Goal: Task Accomplishment & Management: Use online tool/utility

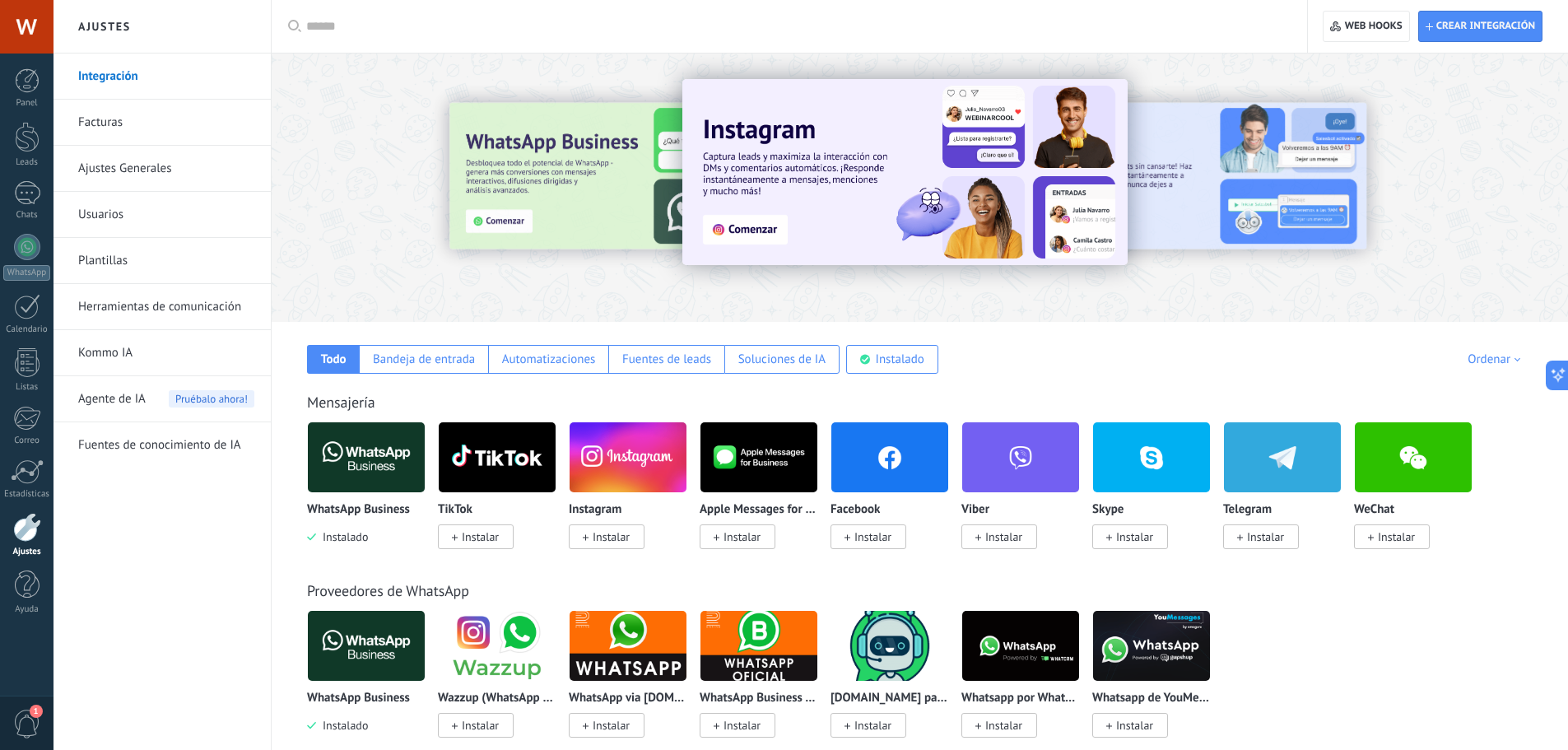
click at [363, 467] on img at bounding box center [366, 457] width 117 height 80
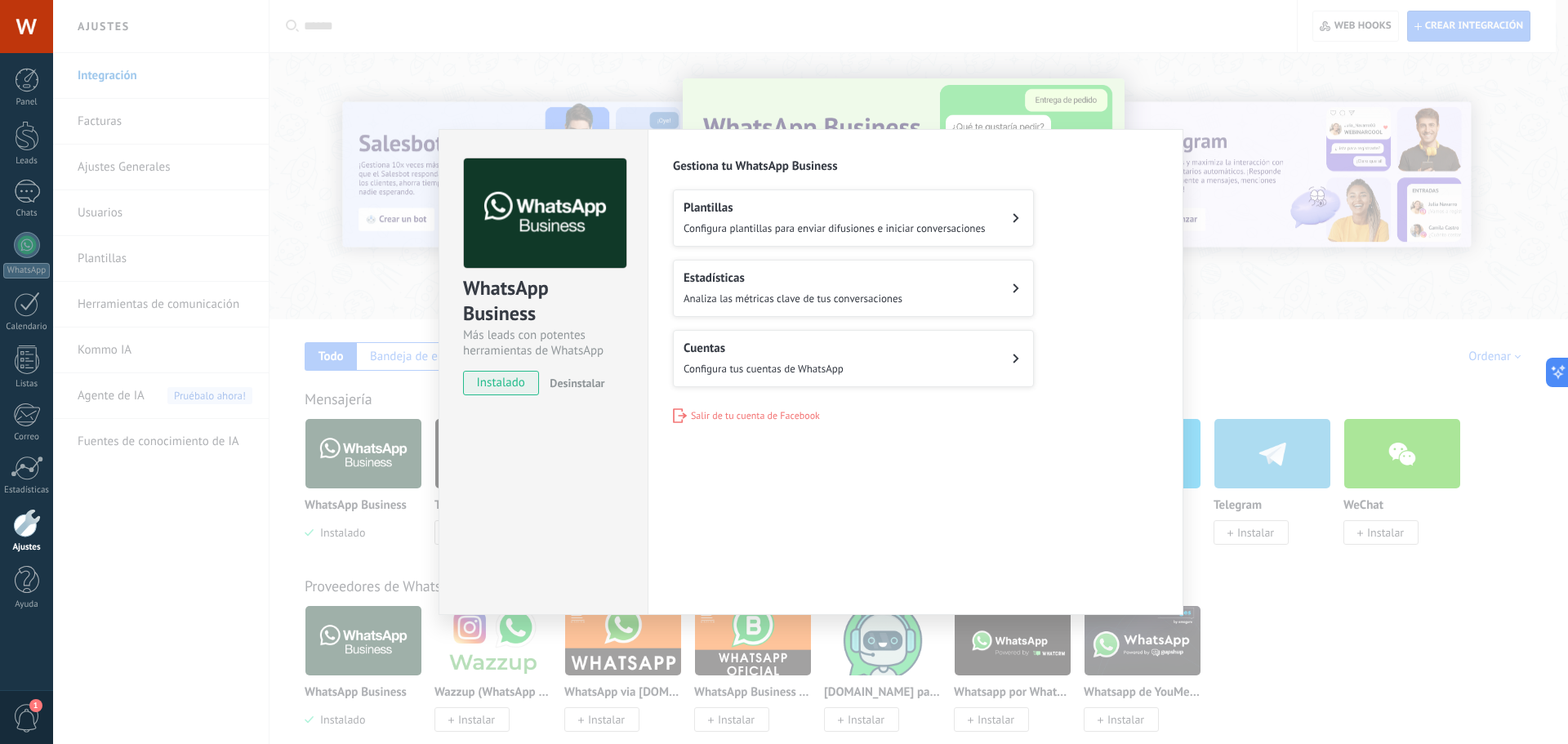
click at [903, 345] on button "Cuentas Configura tus cuentas de WhatsApp" at bounding box center [854, 358] width 361 height 58
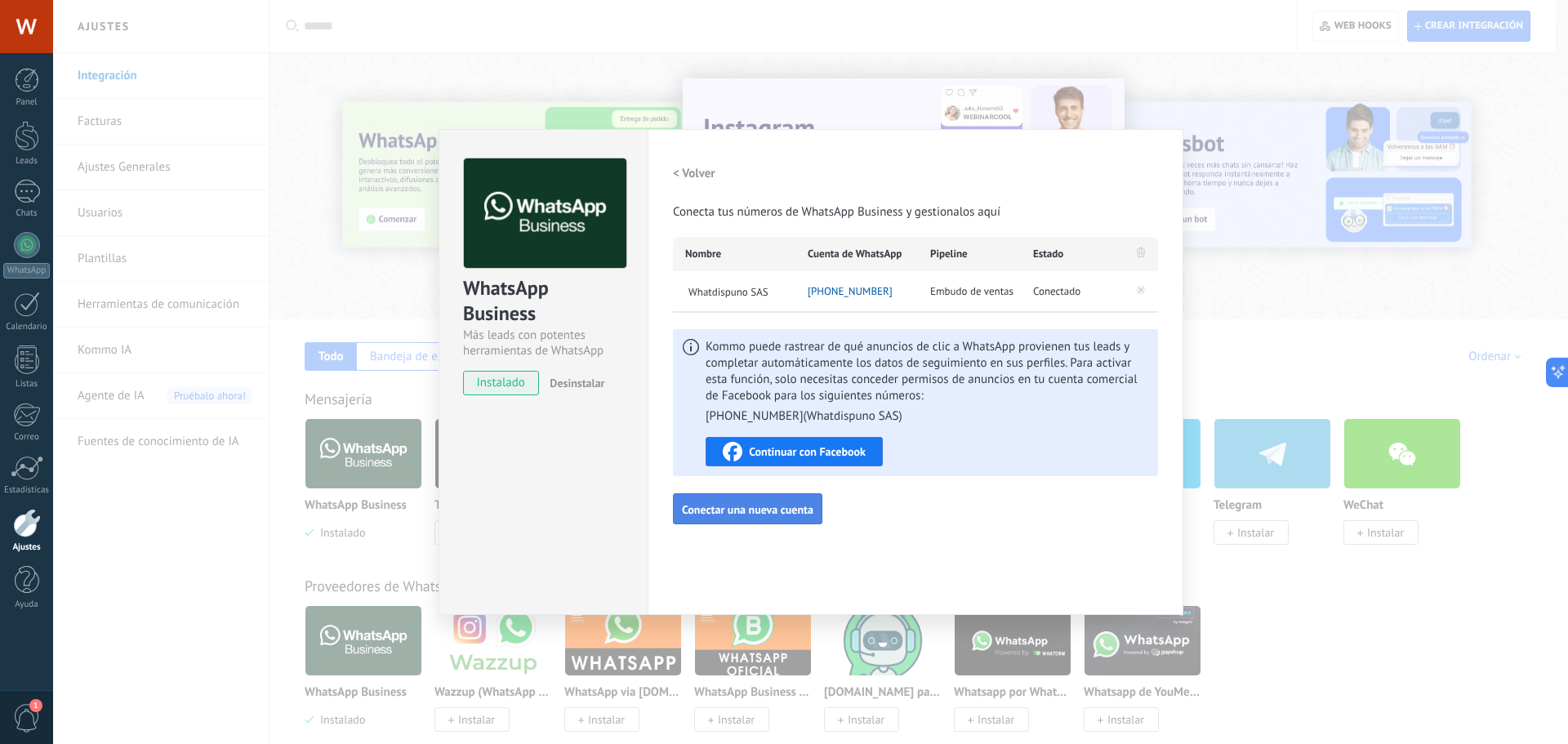
click at [722, 513] on span "Conectar una nueva cuenta" at bounding box center [748, 509] width 132 height 12
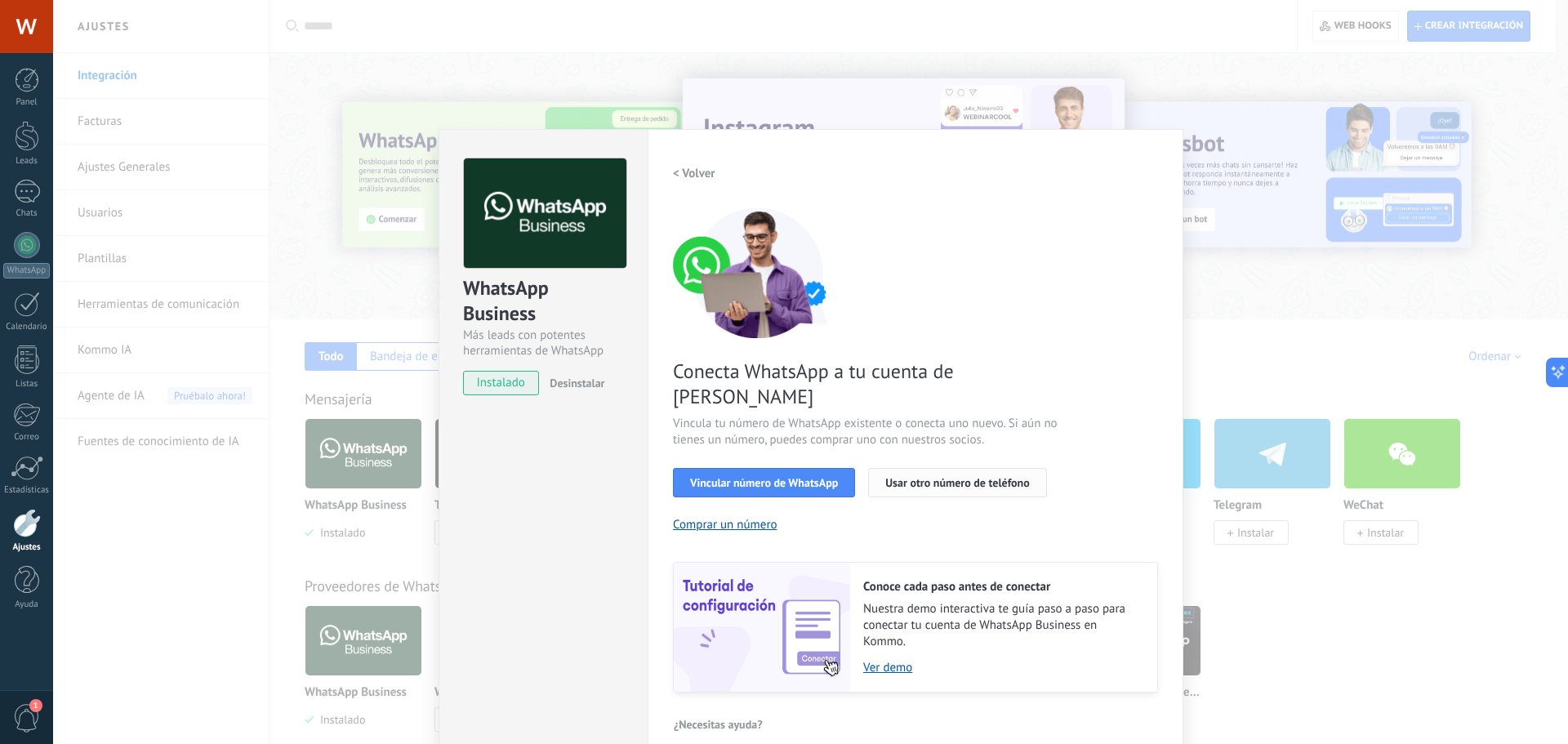
click at [990, 468] on button "Usar otro número de teléfono" at bounding box center [957, 482] width 178 height 29
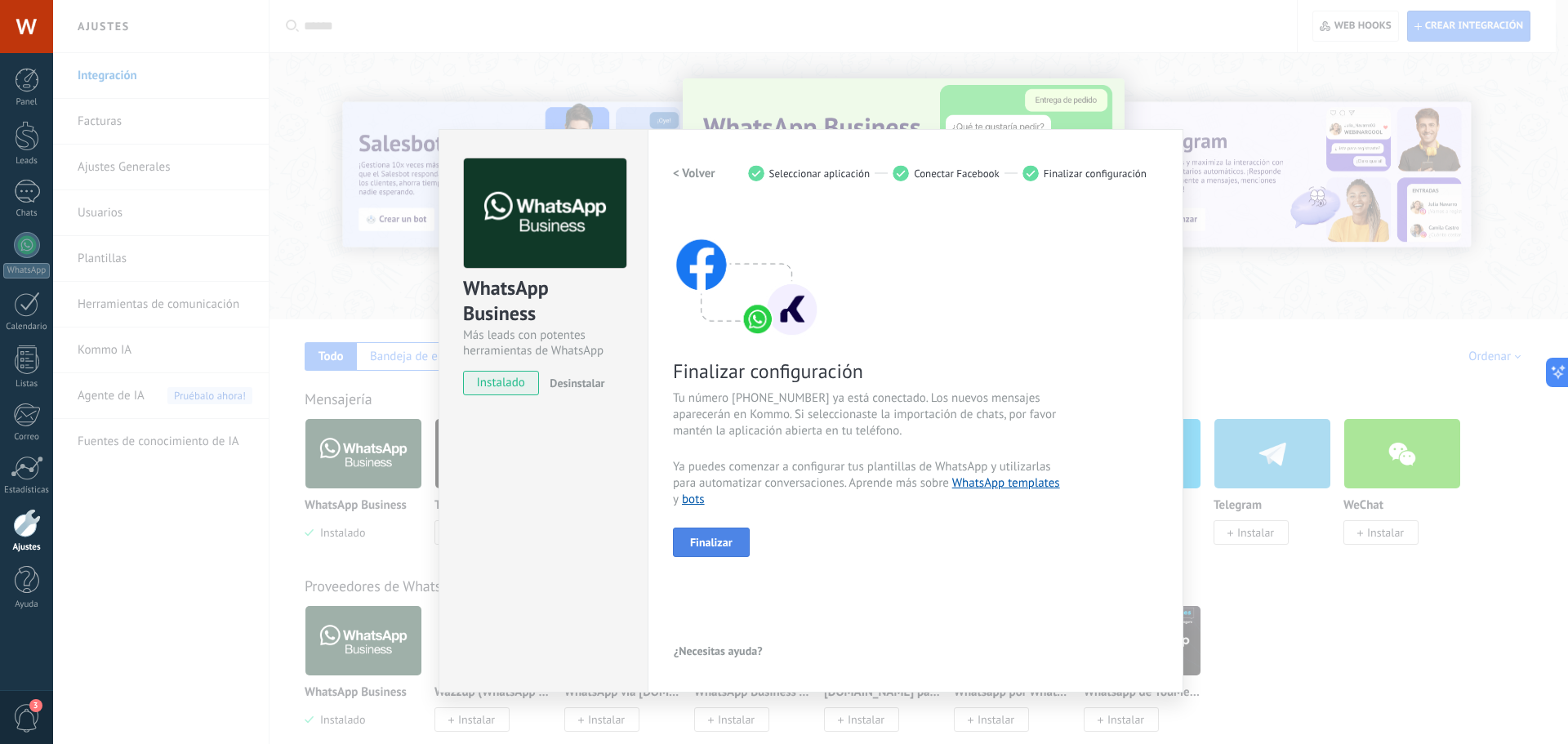
click at [722, 540] on span "Finalizar" at bounding box center [711, 541] width 42 height 12
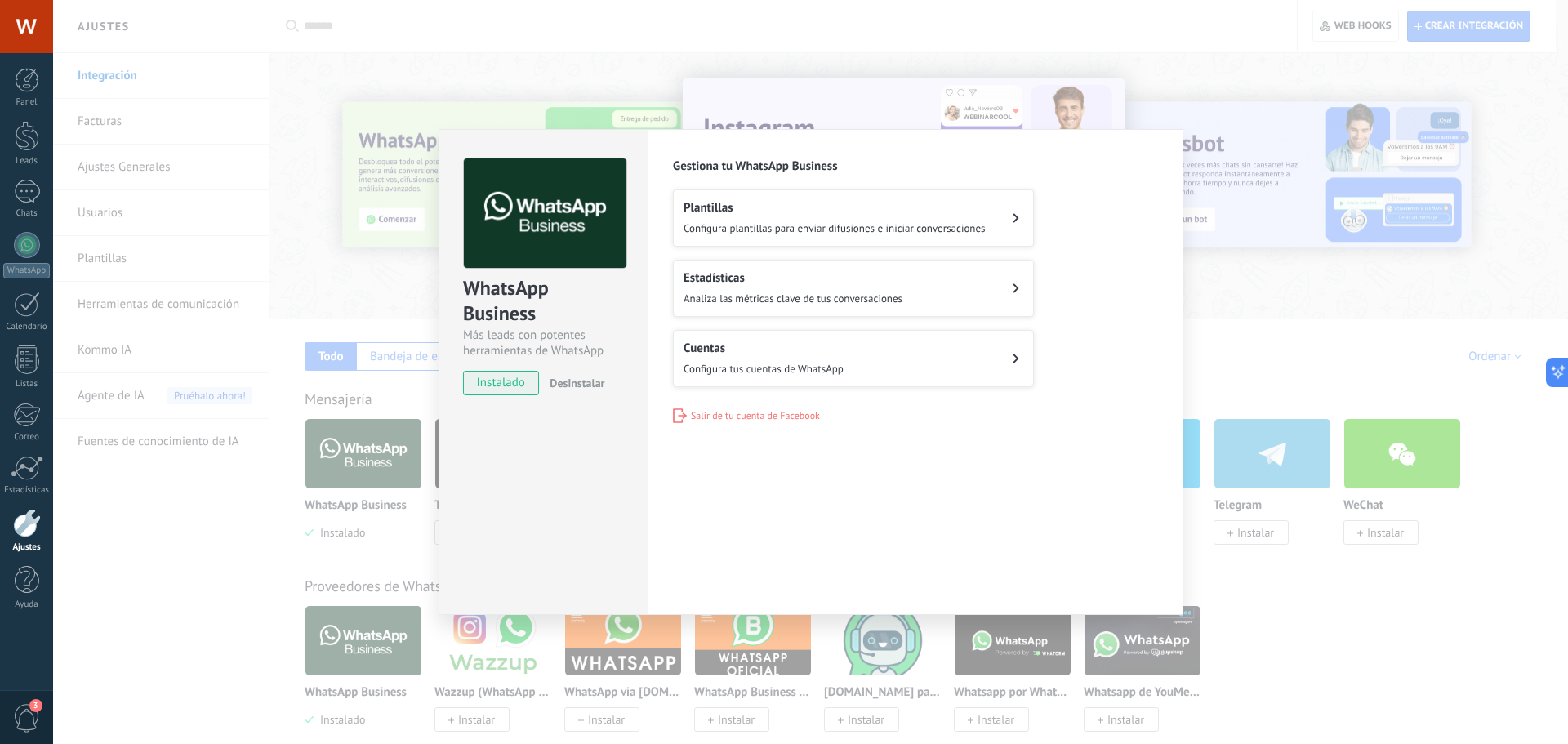
click at [886, 37] on div "WhatsApp Business Más leads con potentes herramientas de WhatsApp instalado Des…" at bounding box center [811, 372] width 1515 height 744
